Goal: Use online tool/utility: Use online tool/utility

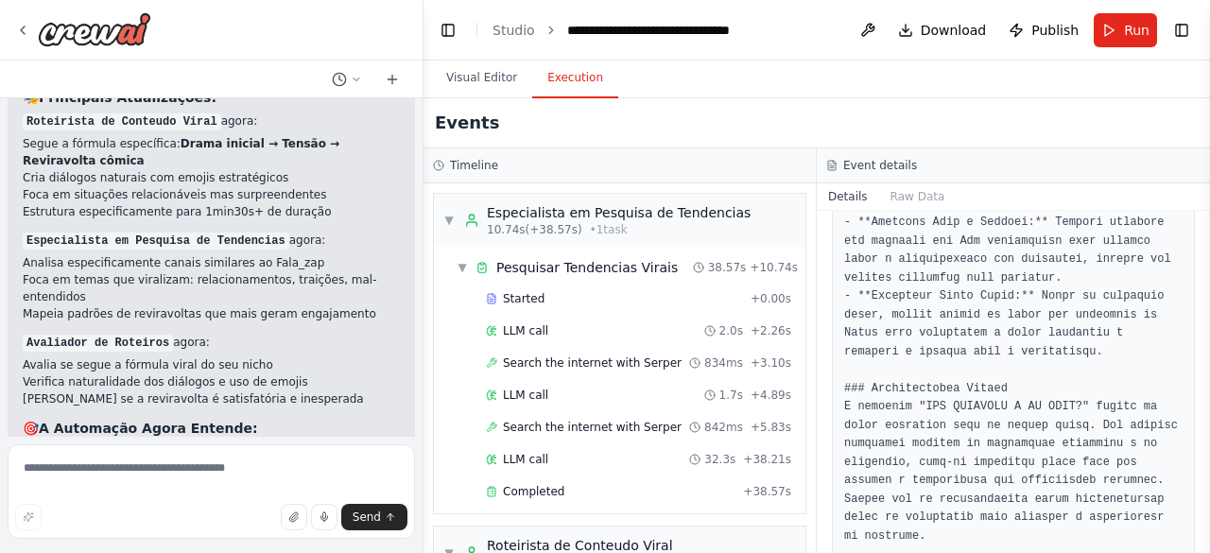
scroll to position [1582, 0]
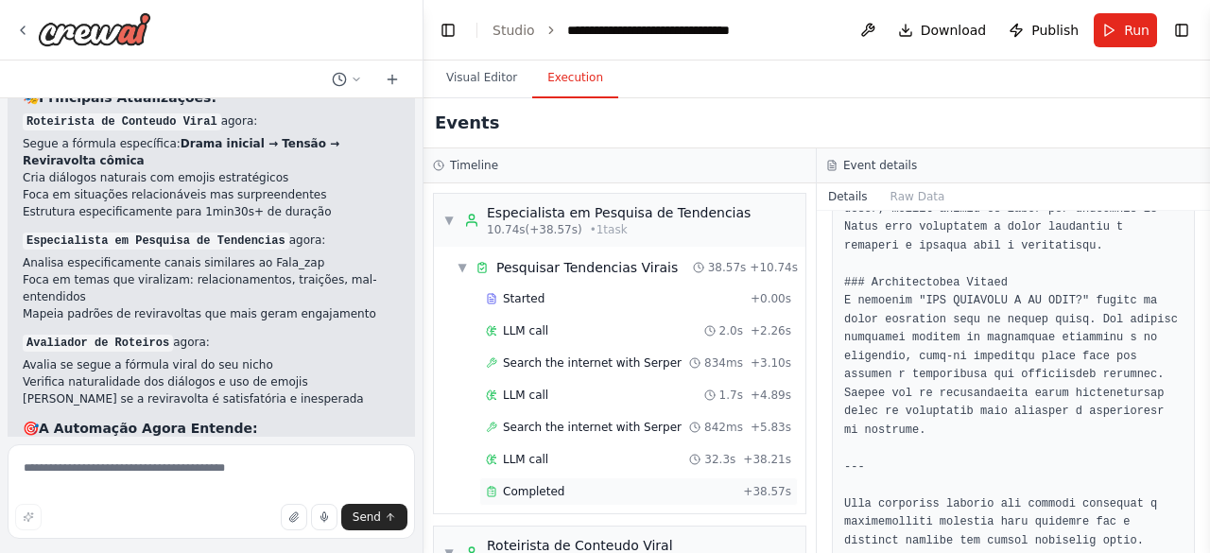
click at [605, 488] on div "Completed" at bounding box center [611, 491] width 250 height 15
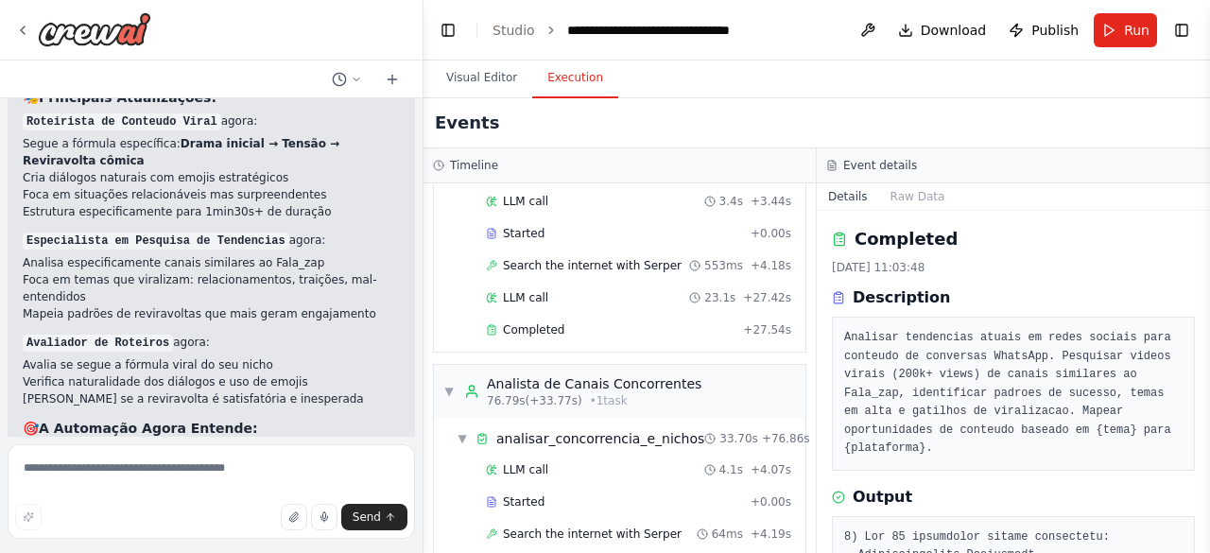
scroll to position [431, 0]
click at [564, 321] on div "Completed" at bounding box center [611, 328] width 250 height 15
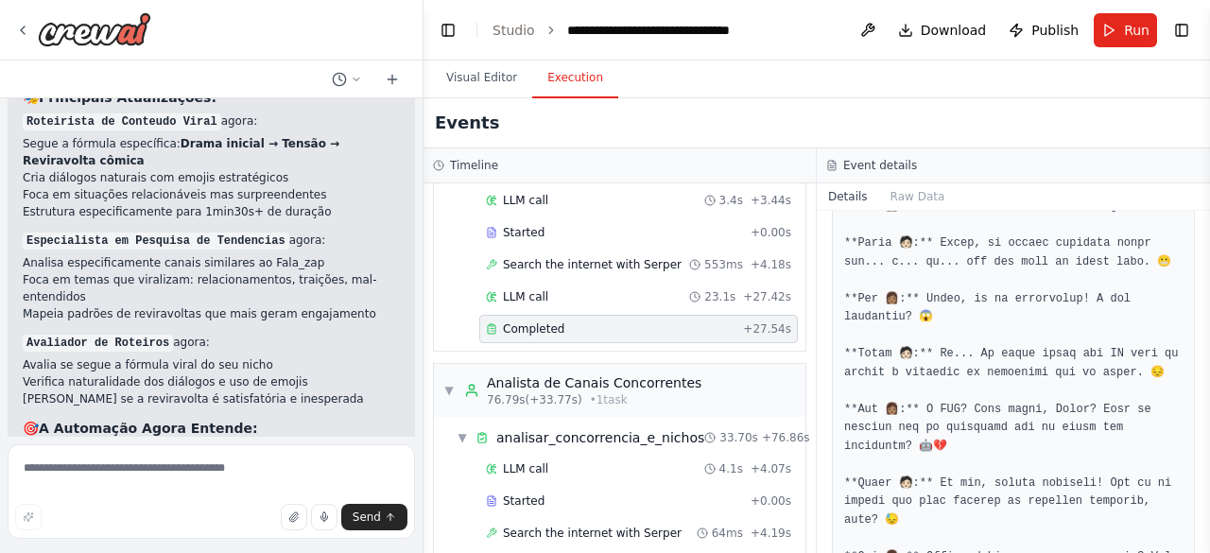
scroll to position [645, 0]
click at [1111, 35] on button "Run" at bounding box center [1125, 30] width 63 height 34
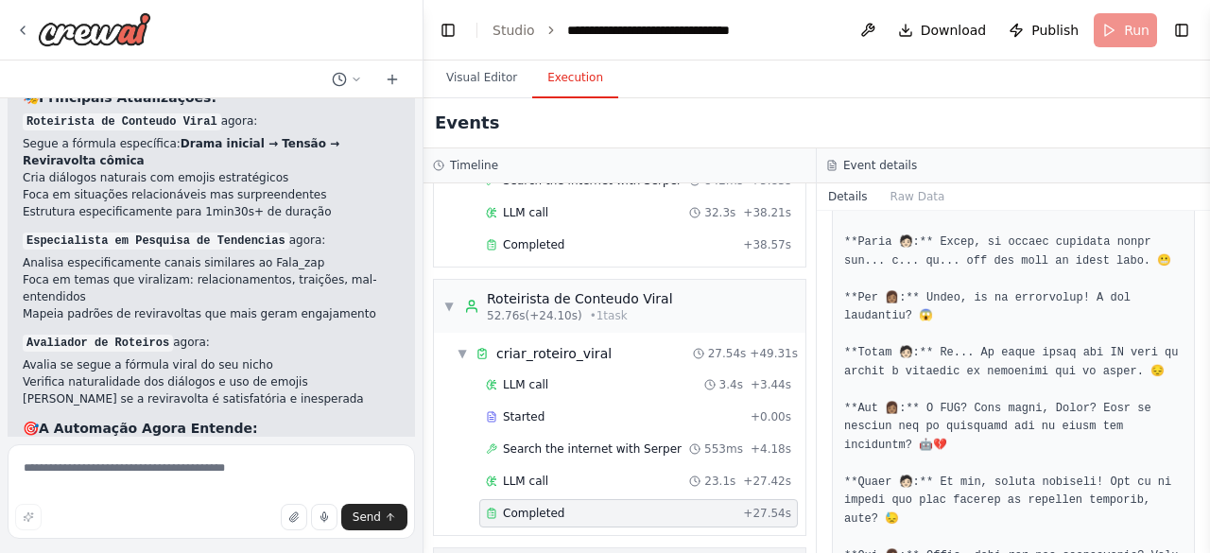
scroll to position [0, 0]
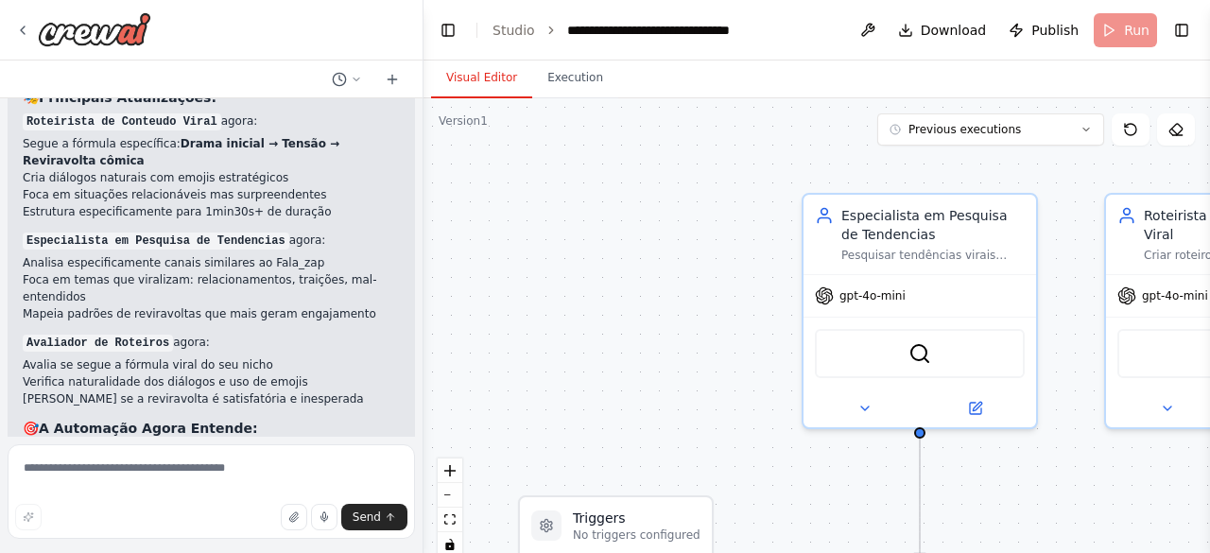
click at [495, 71] on button "Visual Editor" at bounding box center [481, 79] width 101 height 40
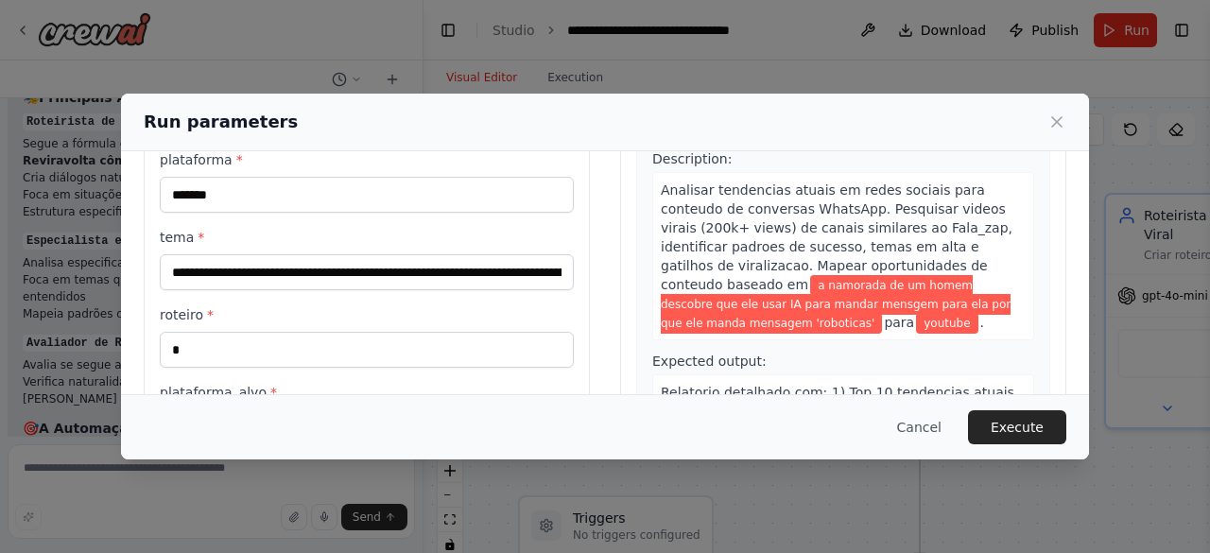
scroll to position [147, 0]
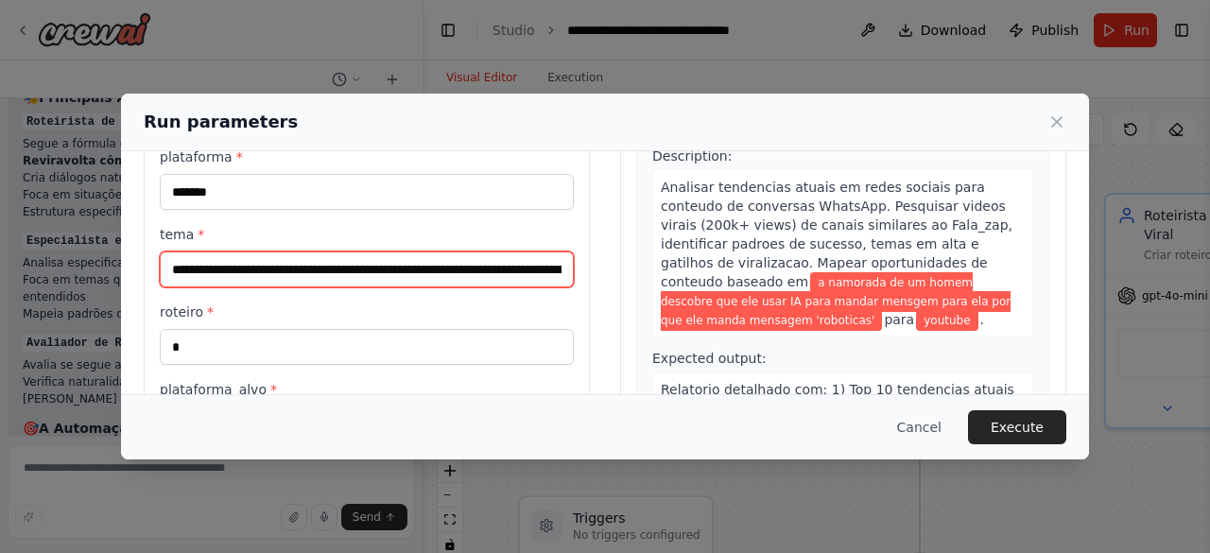
click at [422, 281] on input "**********" at bounding box center [367, 269] width 414 height 36
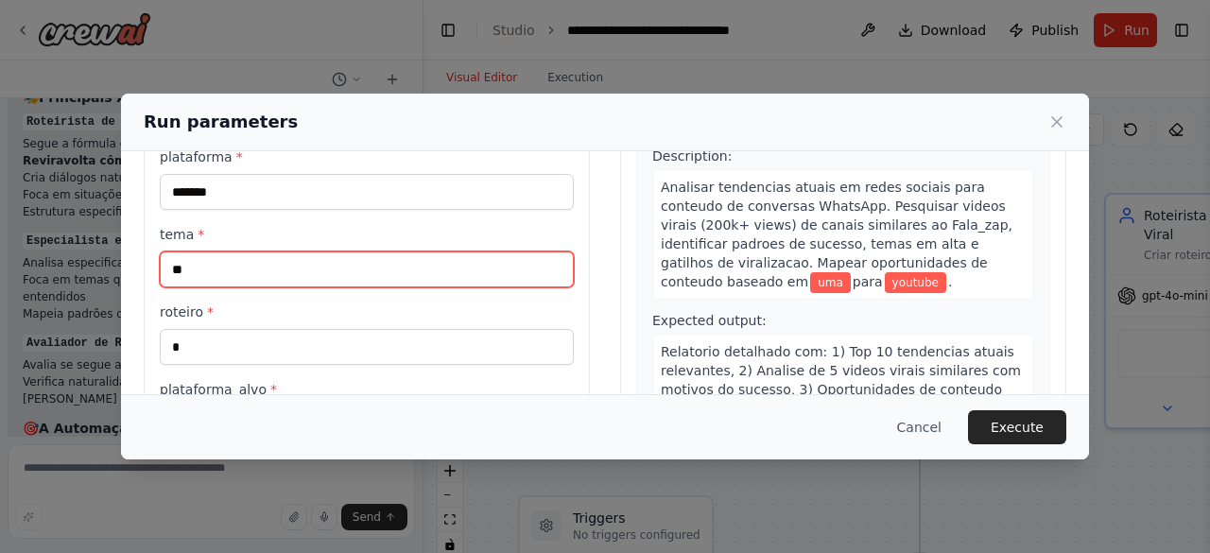
type input "*"
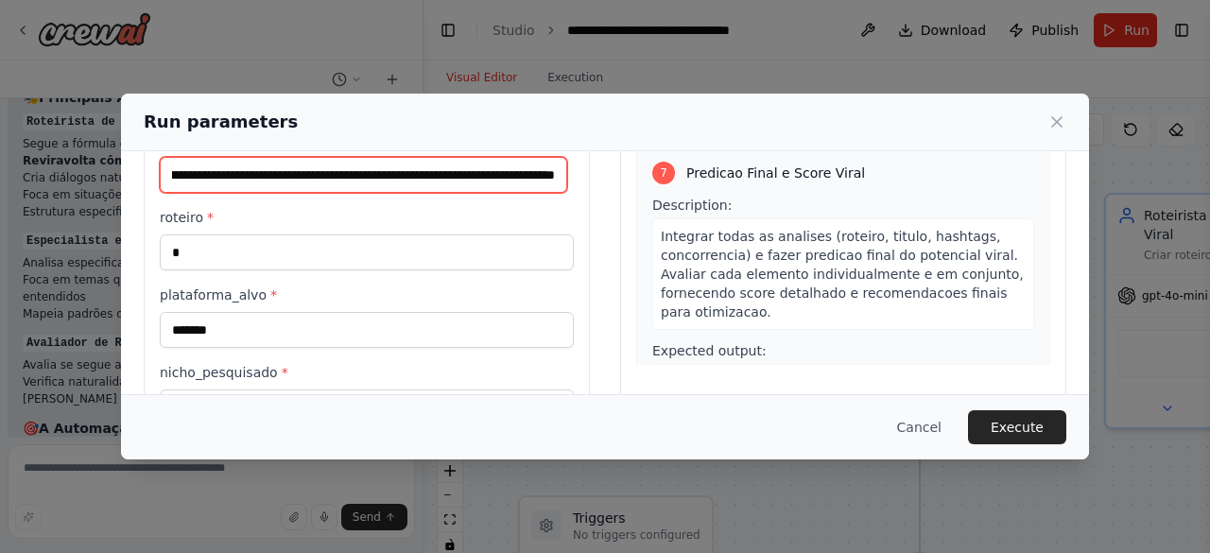
scroll to position [245, 0]
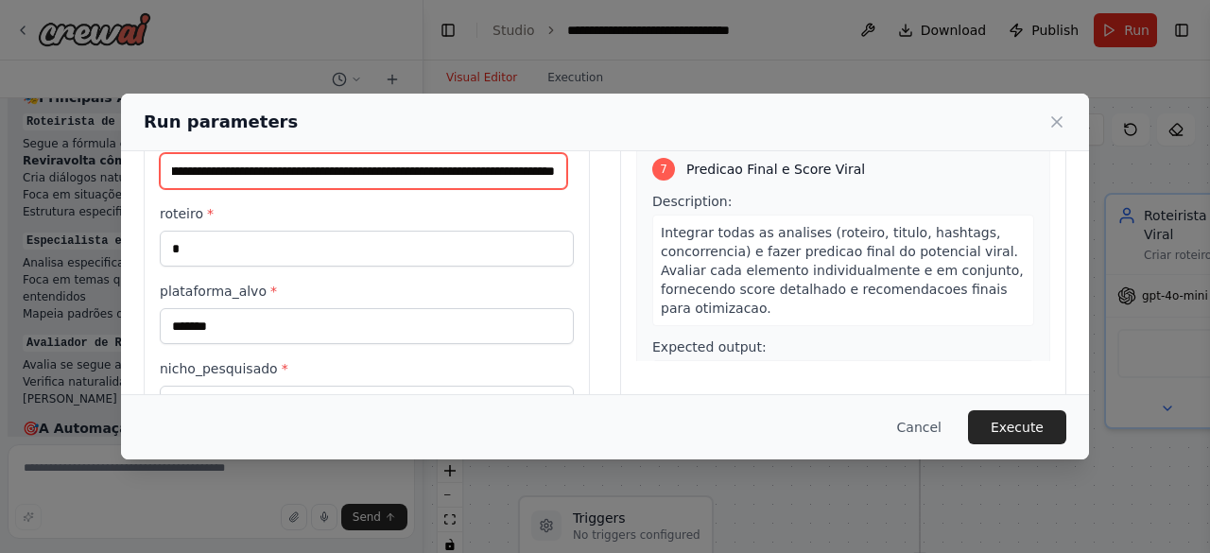
type input "**********"
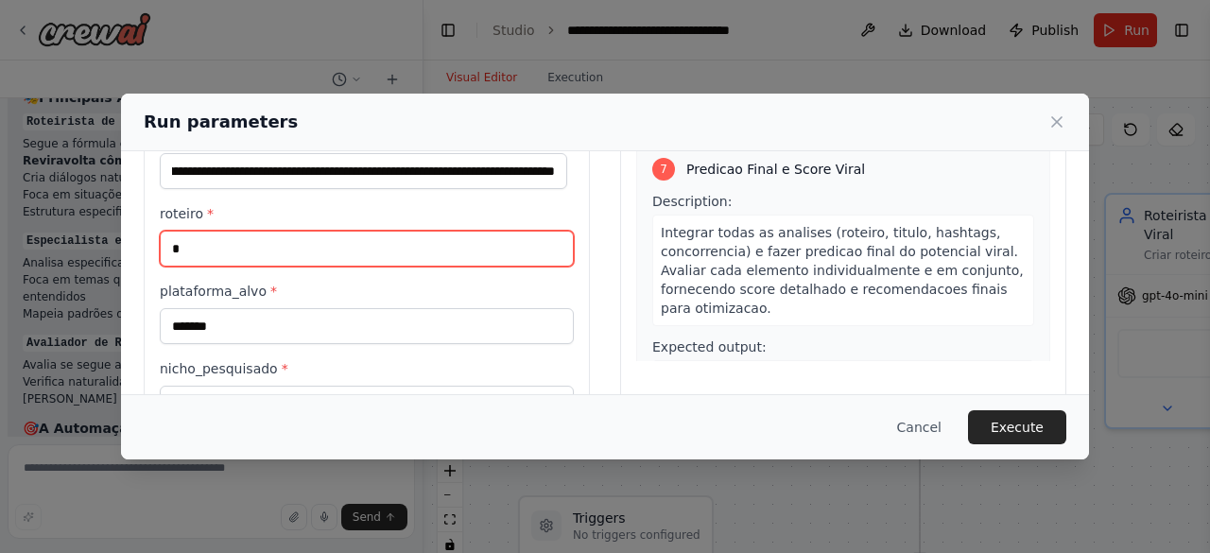
scroll to position [0, 0]
click at [537, 254] on input "*" at bounding box center [367, 249] width 414 height 36
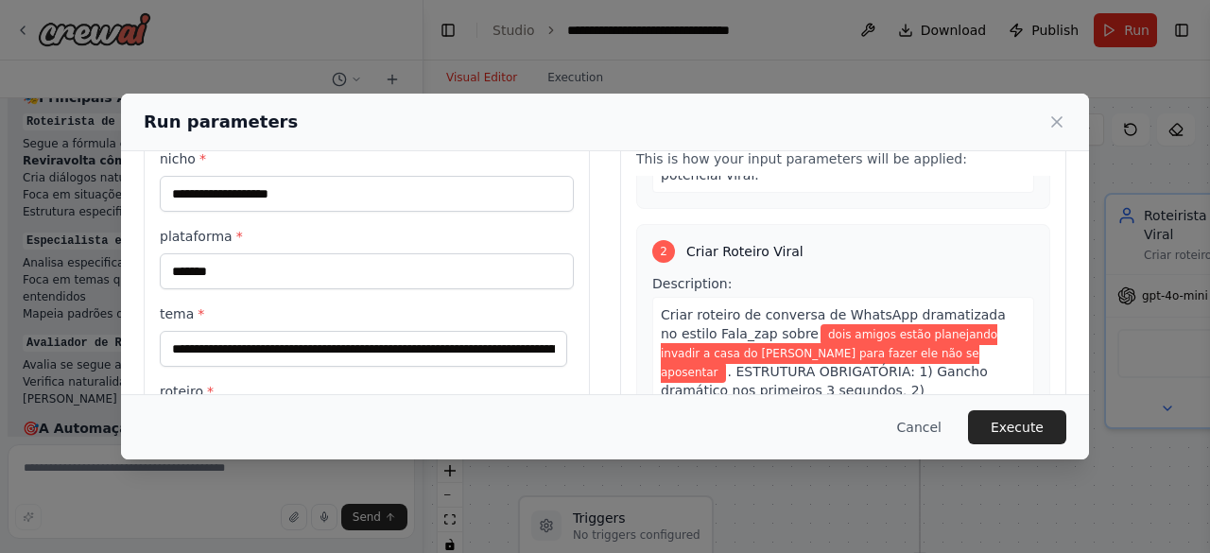
scroll to position [106, 0]
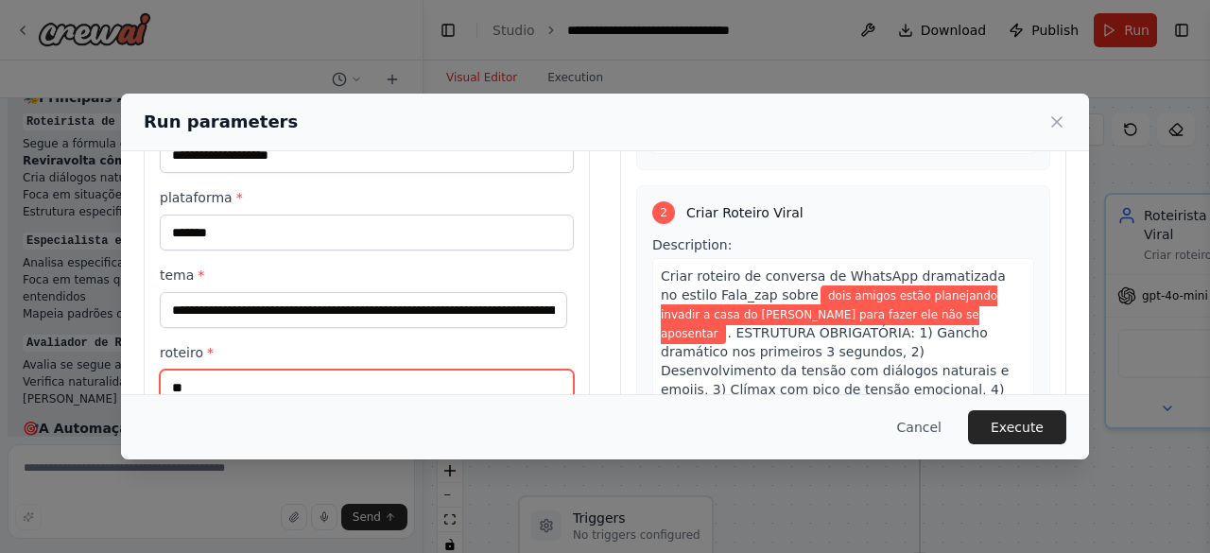
type input "*"
click at [592, 235] on div "**********" at bounding box center [605, 360] width 923 height 585
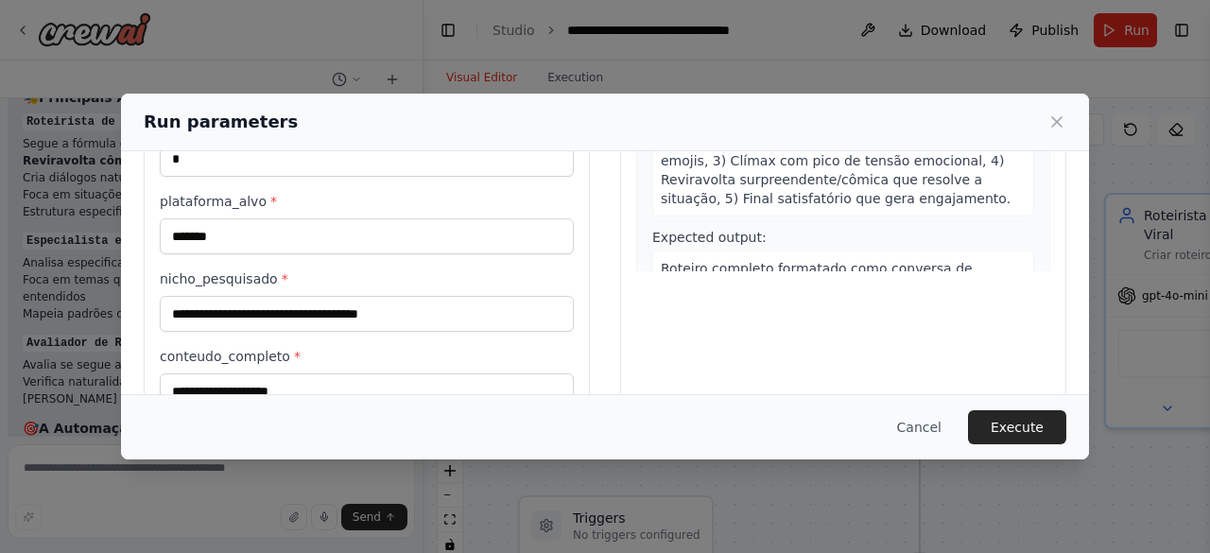
scroll to position [363, 0]
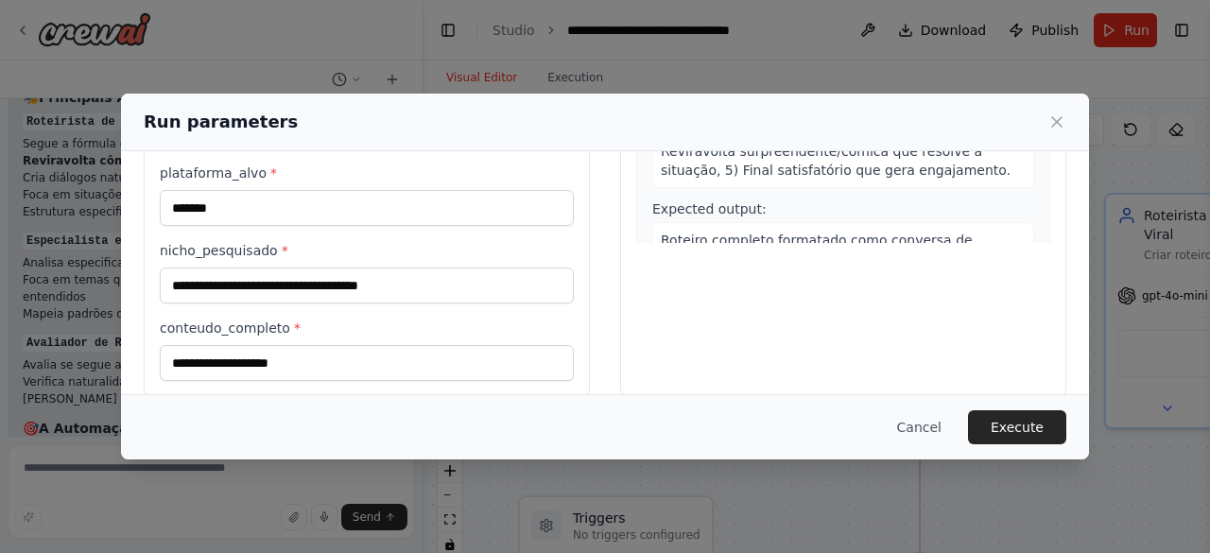
click at [270, 169] on span "*" at bounding box center [273, 172] width 7 height 15
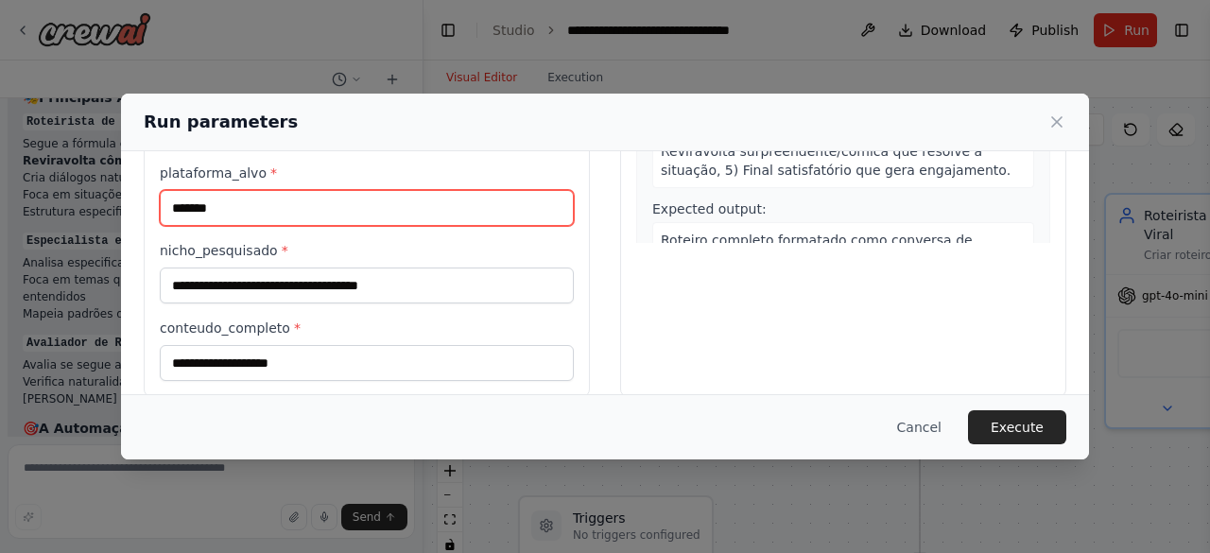
click at [262, 190] on input "*******" at bounding box center [367, 208] width 414 height 36
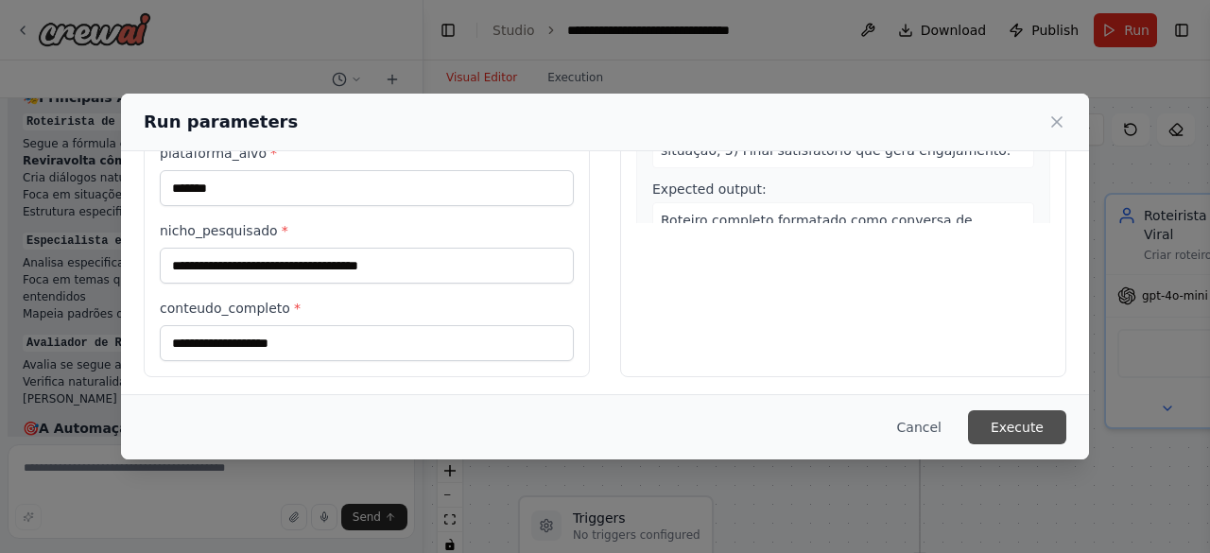
click at [1044, 421] on button "Execute" at bounding box center [1017, 427] width 98 height 34
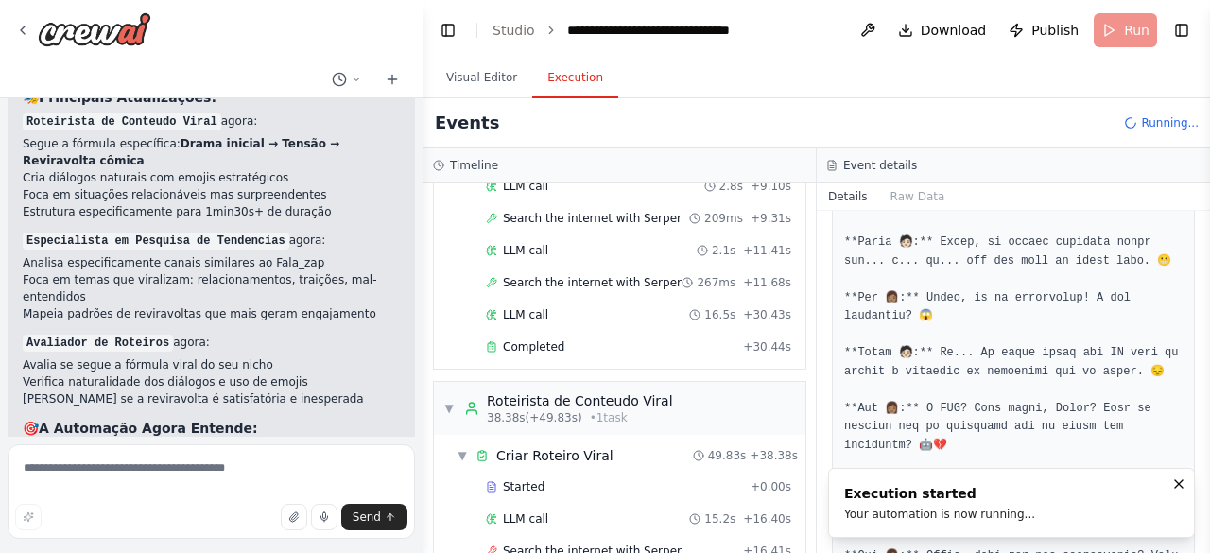
scroll to position [272, 0]
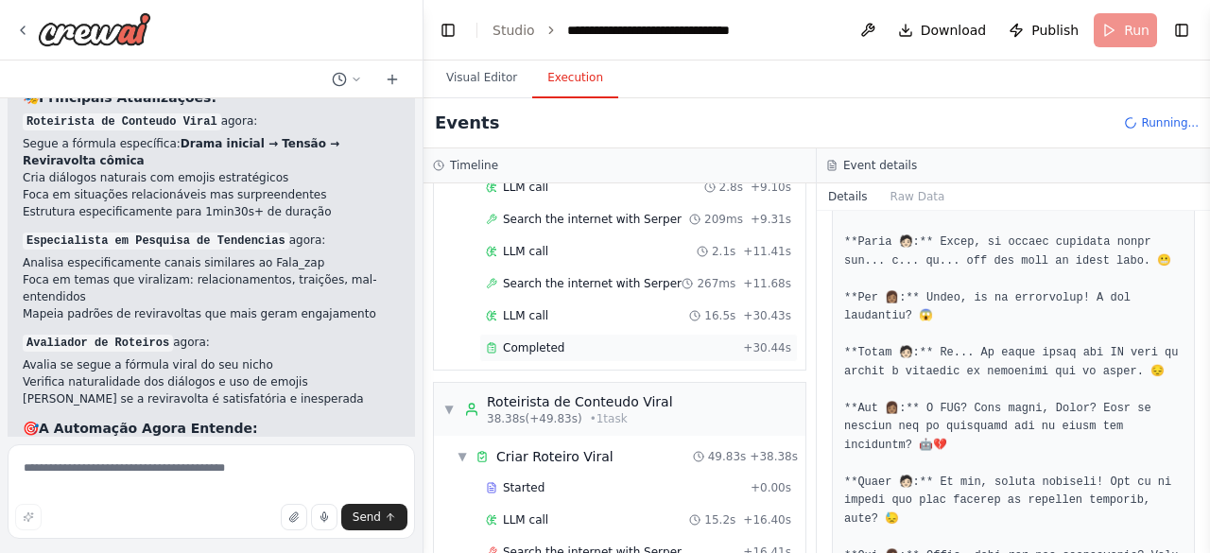
click at [689, 344] on div "Completed" at bounding box center [611, 347] width 250 height 15
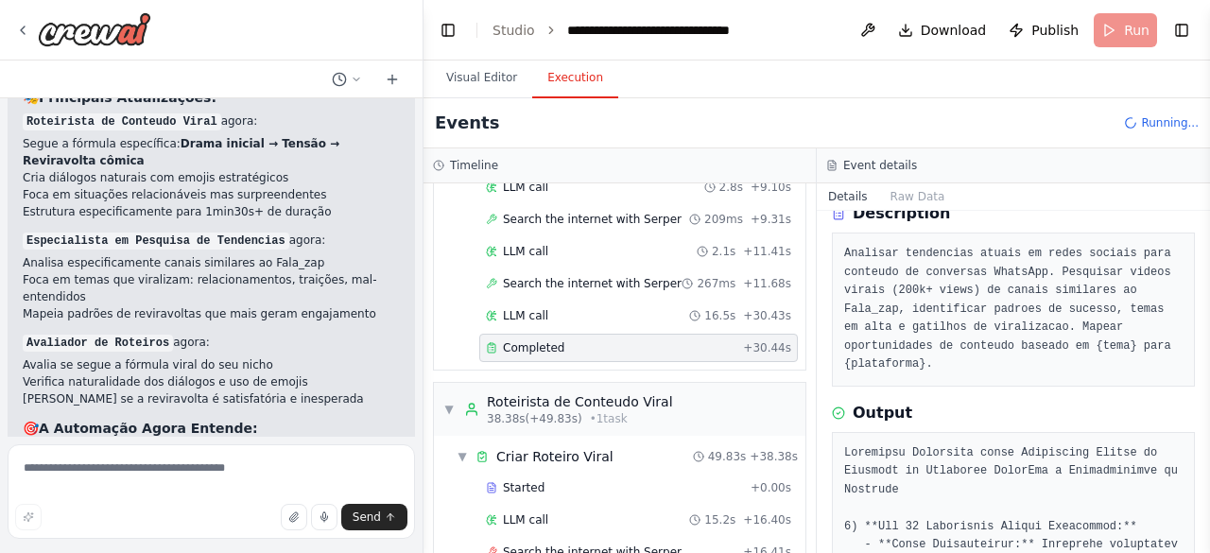
scroll to position [87, 0]
click at [978, 338] on pre "Analisar tendencias atuais em redes sociais para conteudo de conversas WhatsApp…" at bounding box center [1013, 307] width 338 height 130
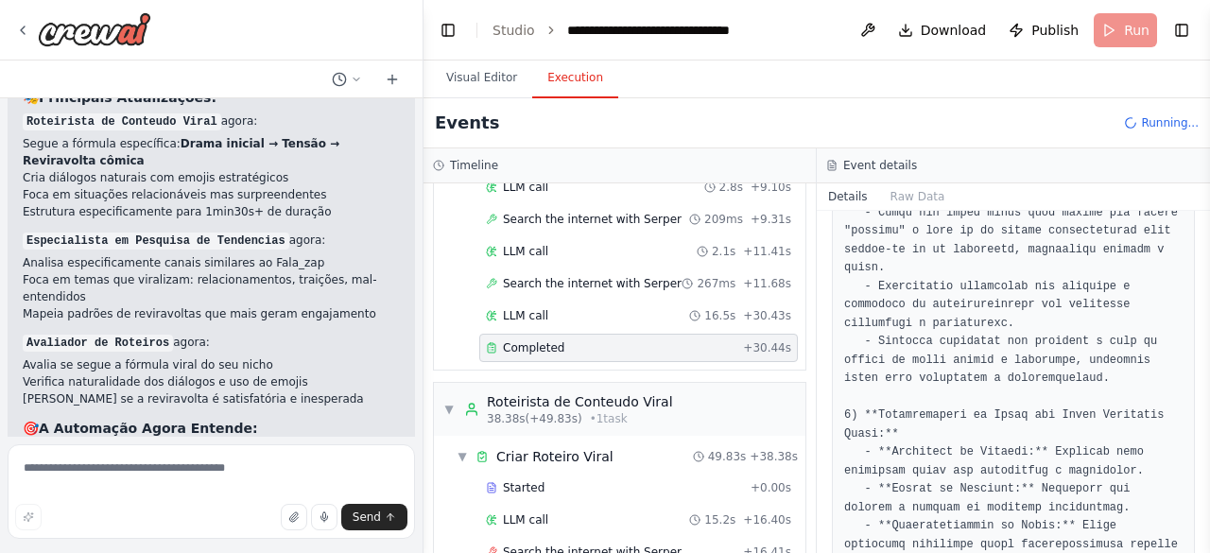
scroll to position [1397, 0]
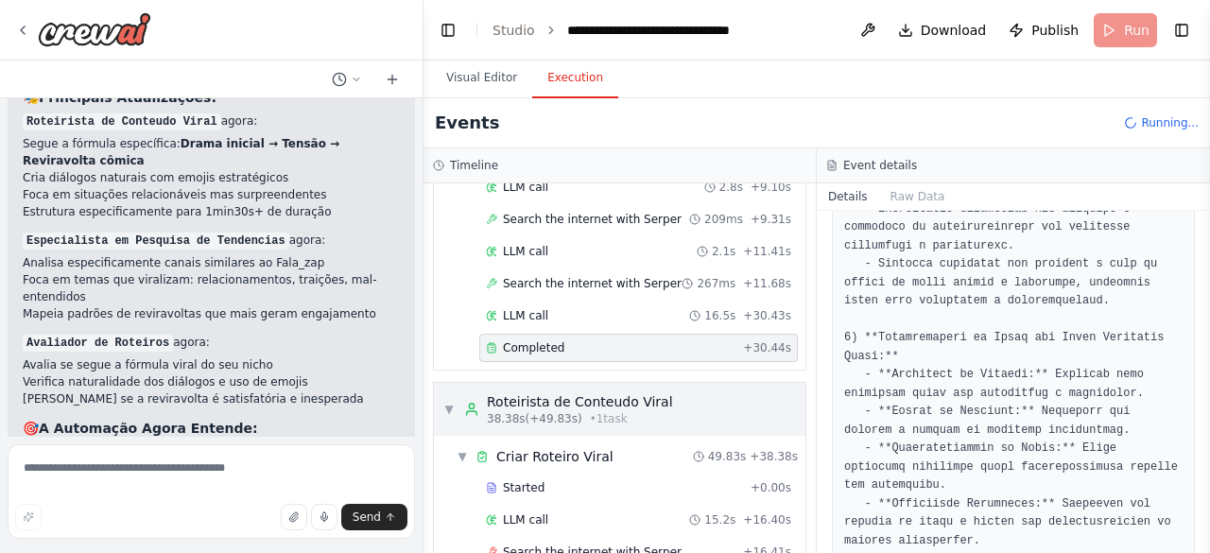
click at [528, 392] on div "Roteirista de Conteudo Viral" at bounding box center [580, 401] width 186 height 19
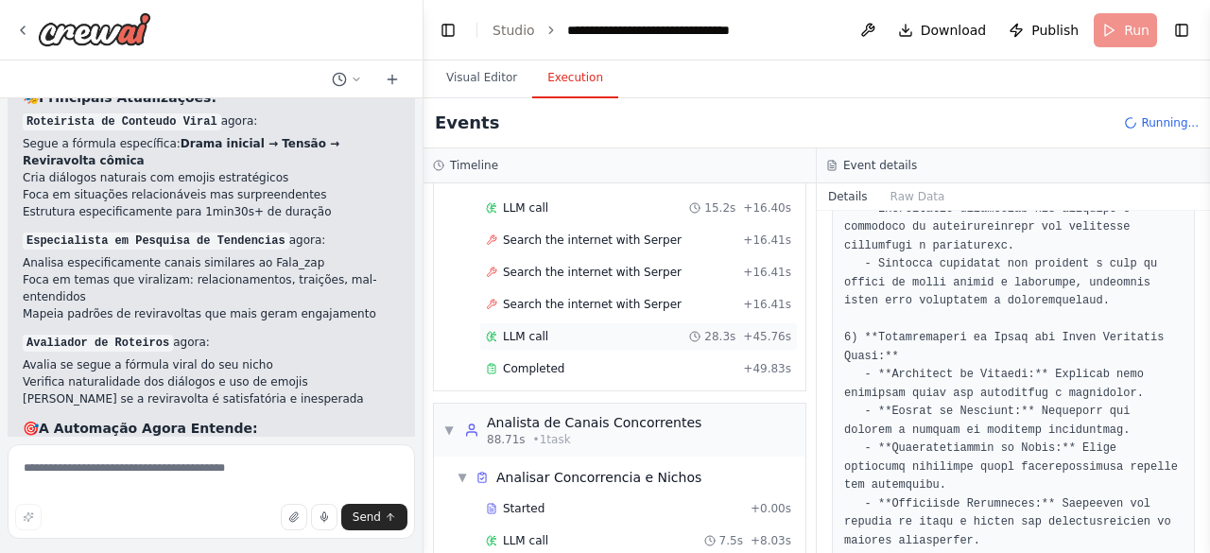
scroll to position [585, 0]
click at [533, 354] on div "Completed + 49.83s" at bounding box center [638, 368] width 319 height 28
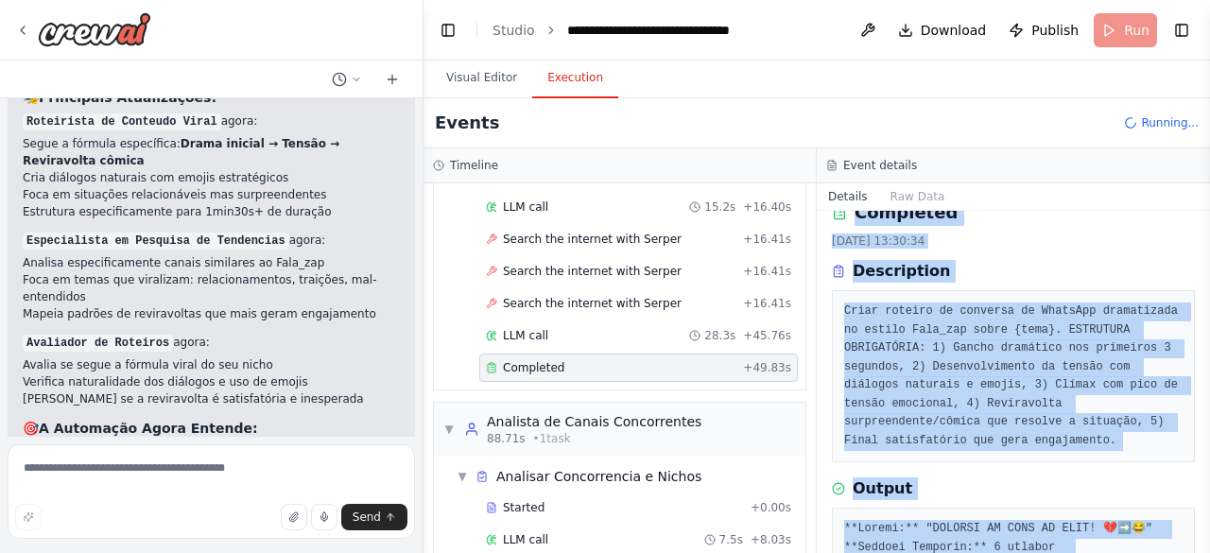
scroll to position [0, 0]
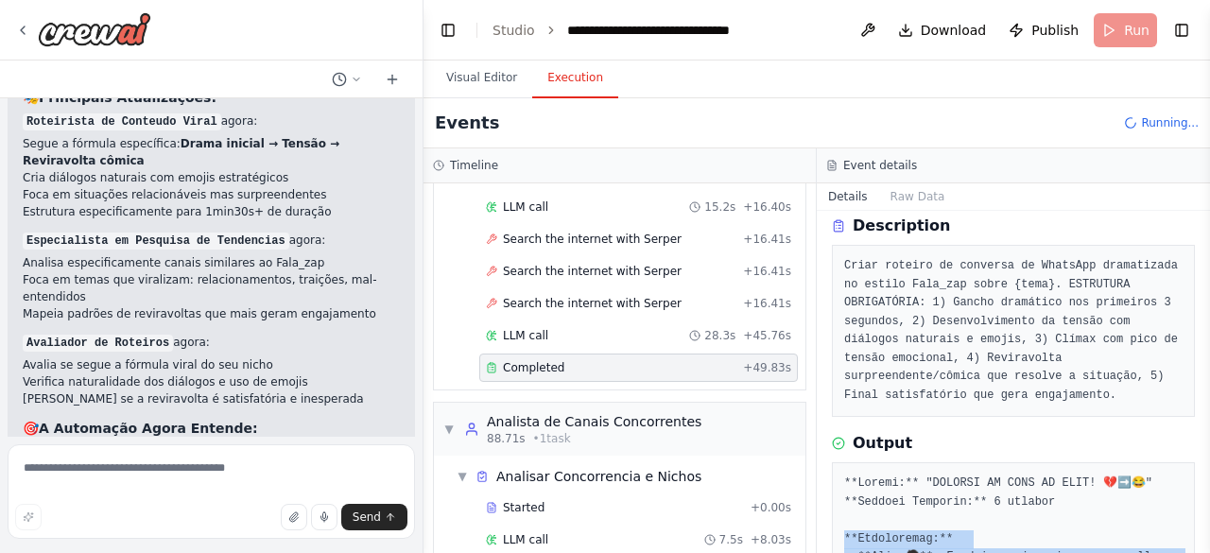
drag, startPoint x: 1061, startPoint y: 506, endPoint x: 840, endPoint y: 543, distance: 224.3
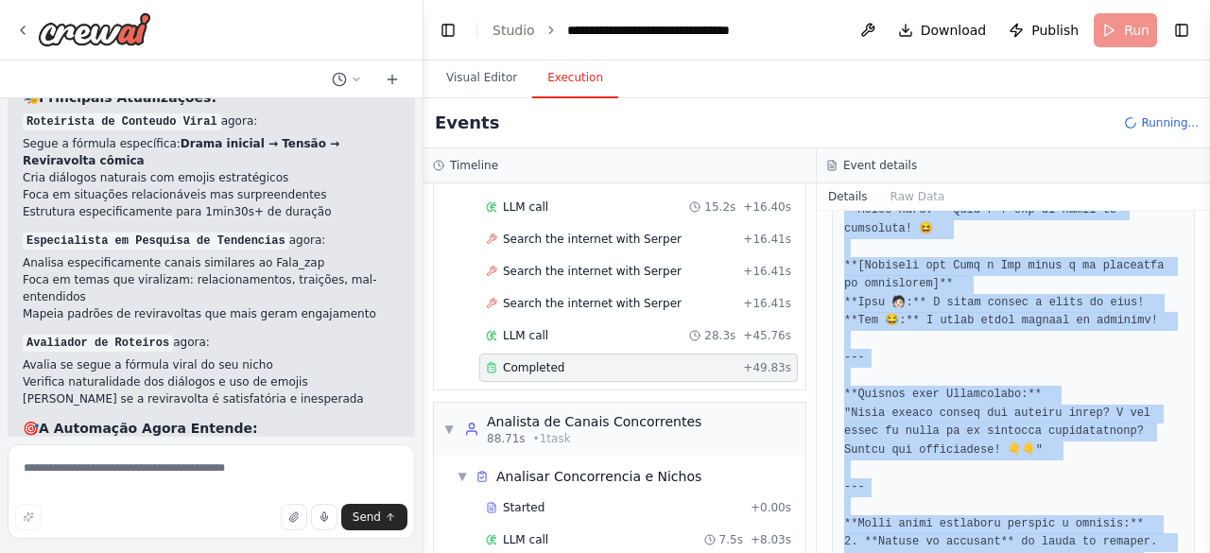
scroll to position [1711, 0]
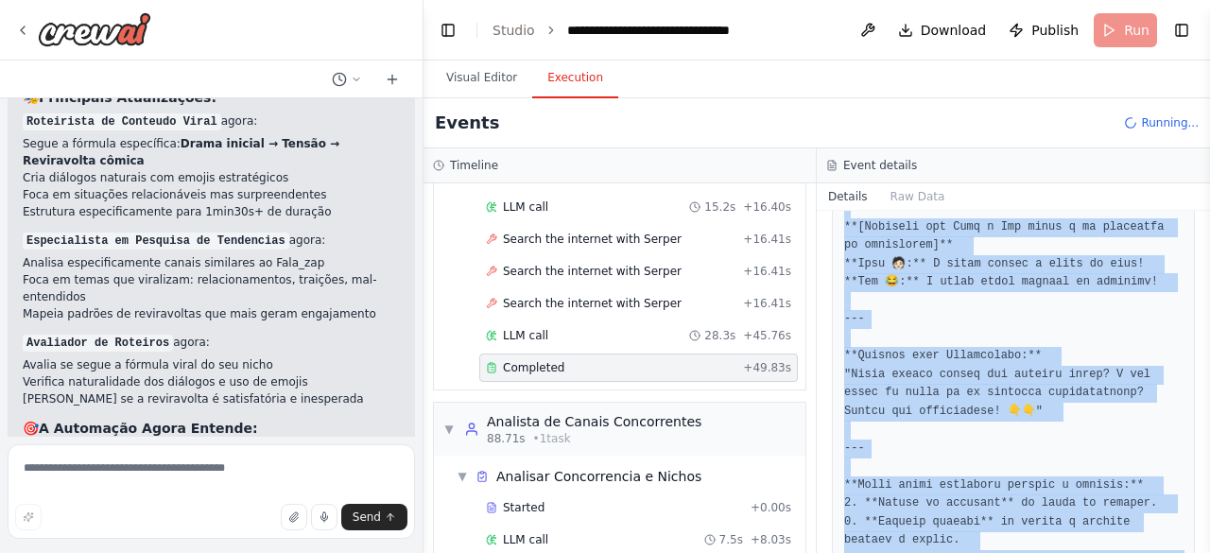
drag, startPoint x: 843, startPoint y: 470, endPoint x: 1091, endPoint y: 501, distance: 249.7
copy pre "**Loremi:** "DOLORSI AM CONS AD ELIT! 💔➡️😂" **Seddoei Temporin:** 8 utlabor **E…"
